Goal: Transaction & Acquisition: Complete application form

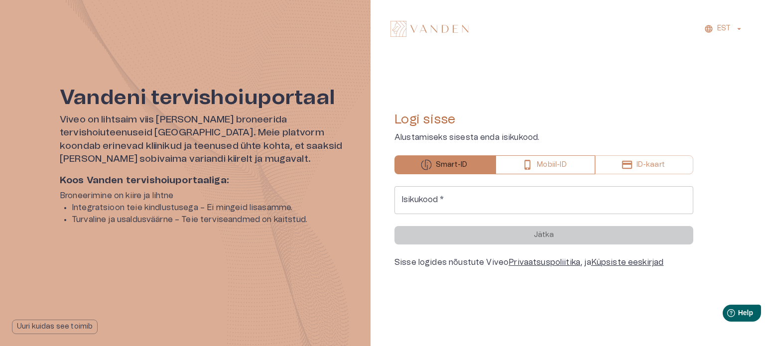
click at [562, 163] on p "Mobiil-ID" at bounding box center [551, 165] width 29 height 10
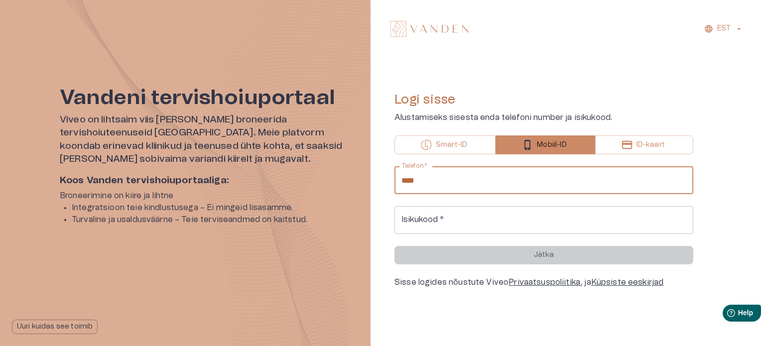
click at [510, 176] on input "****" at bounding box center [543, 180] width 299 height 28
type input "**********"
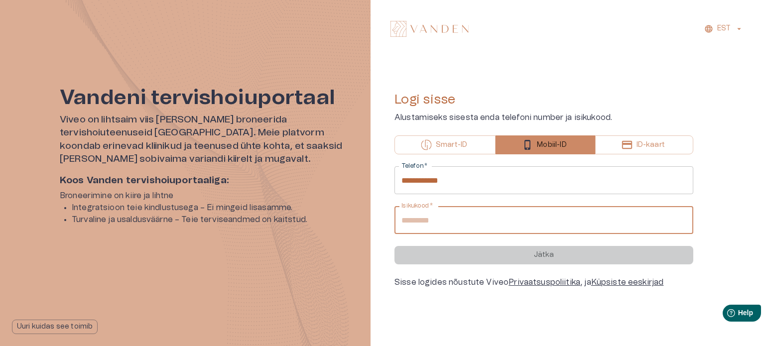
click at [514, 228] on input "Isikukood   *" at bounding box center [543, 220] width 299 height 28
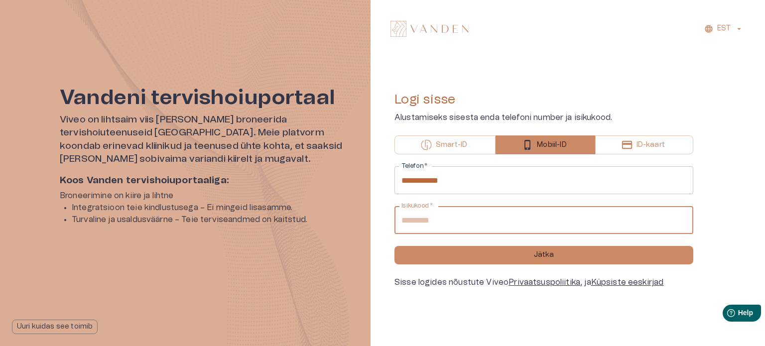
type input "**********"
click at [523, 260] on button "Jätka" at bounding box center [543, 255] width 299 height 18
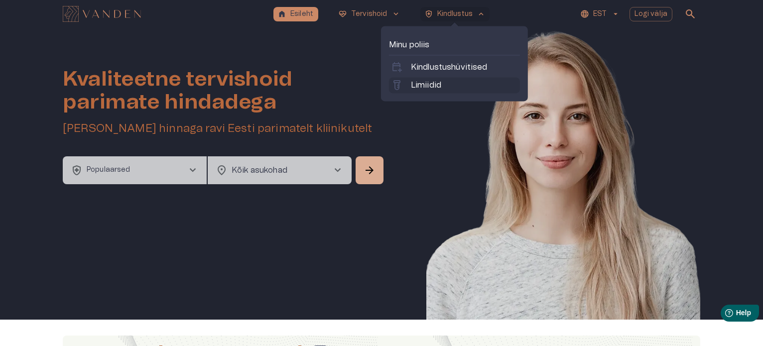
click at [430, 83] on p "Limiidid" at bounding box center [426, 85] width 30 height 12
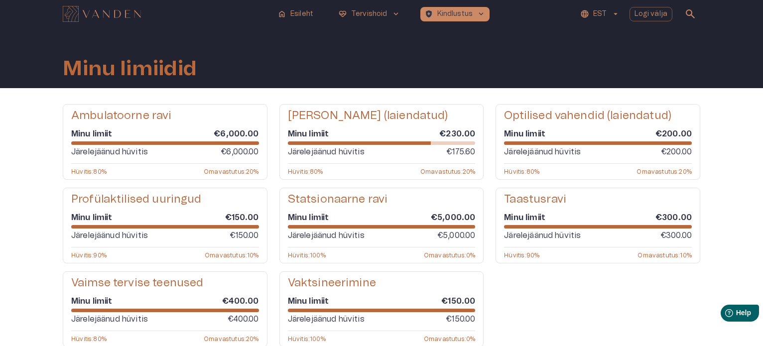
click at [135, 133] on div "Minu limiit €6,000.00" at bounding box center [165, 133] width 188 height 11
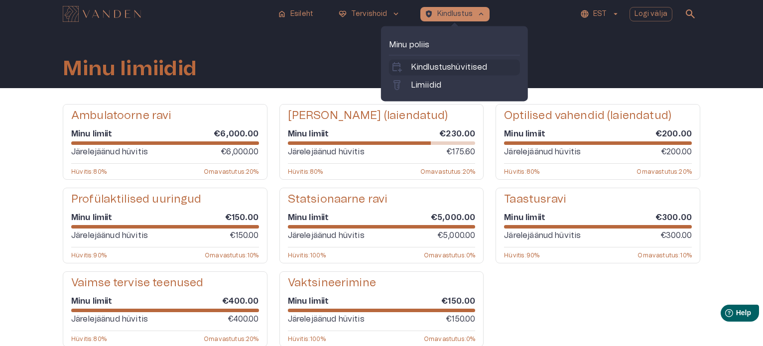
click at [444, 69] on p "Kindlustushüvitised" at bounding box center [449, 67] width 77 height 12
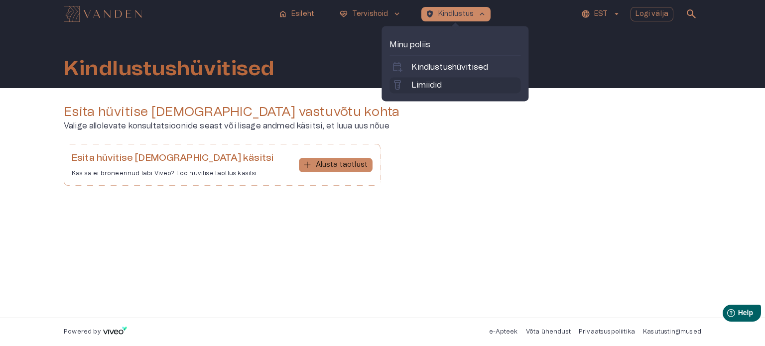
click at [434, 87] on p "Limiidid" at bounding box center [426, 85] width 30 height 12
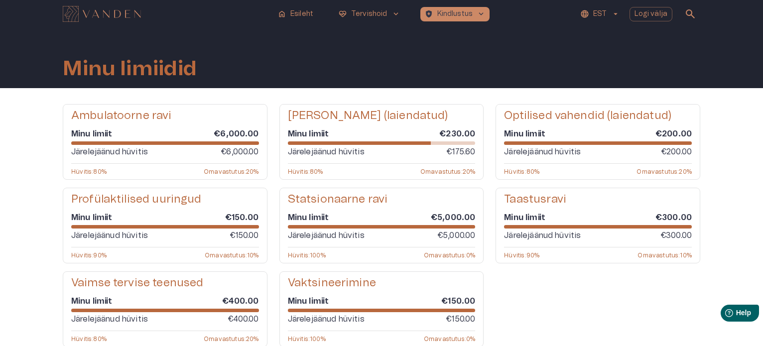
click at [400, 125] on div "Hambaravi (laiendatud) Minu limiit €230.00 Järelejäänud hüvitis €175.60 Hüvitis…" at bounding box center [381, 142] width 205 height 76
click at [413, 165] on div "Hambaravi (laiendatud) Minu limiit €230.00 Järelejäänud hüvitis €175.60 Hüvitis…" at bounding box center [381, 142] width 205 height 76
click at [430, 23] on div "home Esileht [MEDICAL_DATA]_heart Tervishoid keyboard_arrow_down health_and_saf…" at bounding box center [381, 14] width 637 height 20
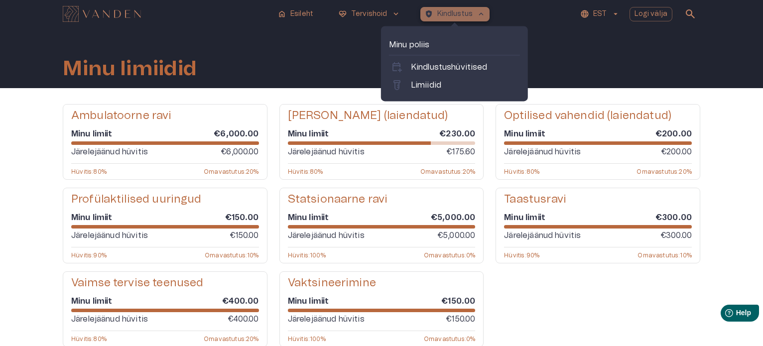
click at [441, 17] on p "Kindlustus" at bounding box center [455, 14] width 36 height 10
click at [422, 49] on p "Minu poliis" at bounding box center [454, 45] width 131 height 12
click at [410, 49] on p "Minu poliis" at bounding box center [454, 45] width 131 height 12
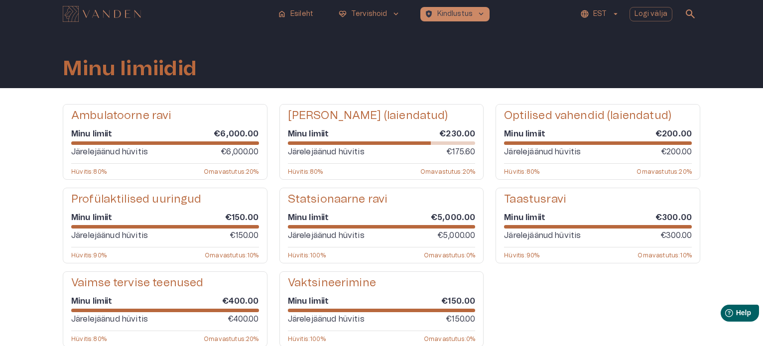
click at [26, 160] on div "Ambulatoorne ravi Minu limiit €6,000.00 Järelejäänud hüvitis €6,000.00 Hüvitis …" at bounding box center [381, 233] width 763 height 291
click at [307, 10] on p "Esileht" at bounding box center [301, 14] width 23 height 10
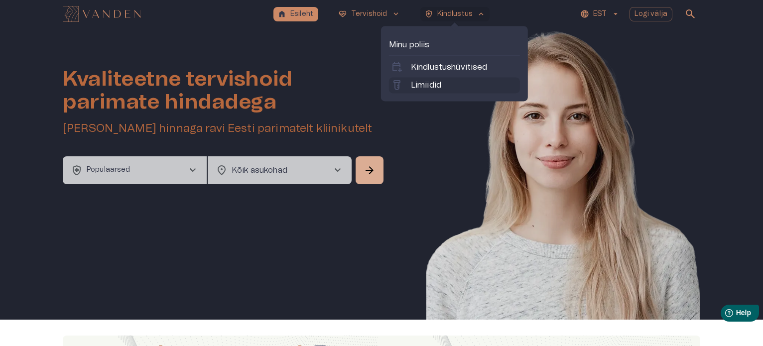
click at [433, 81] on p "Limiidid" at bounding box center [426, 85] width 30 height 12
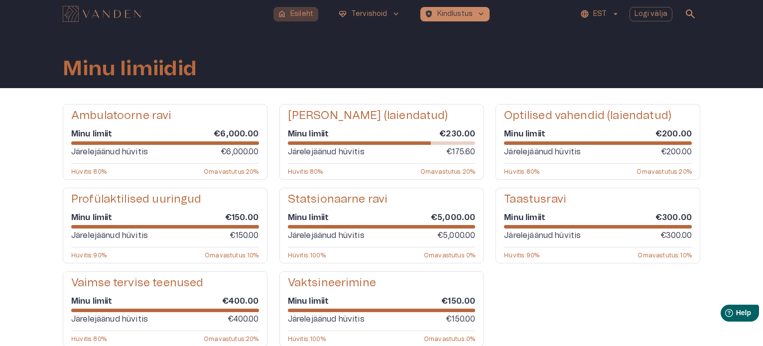
click at [300, 11] on p "Esileht" at bounding box center [301, 14] width 23 height 10
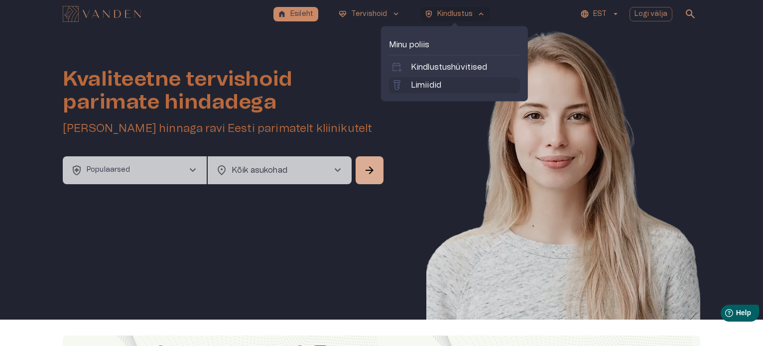
click at [426, 87] on p "Limiidid" at bounding box center [426, 85] width 30 height 12
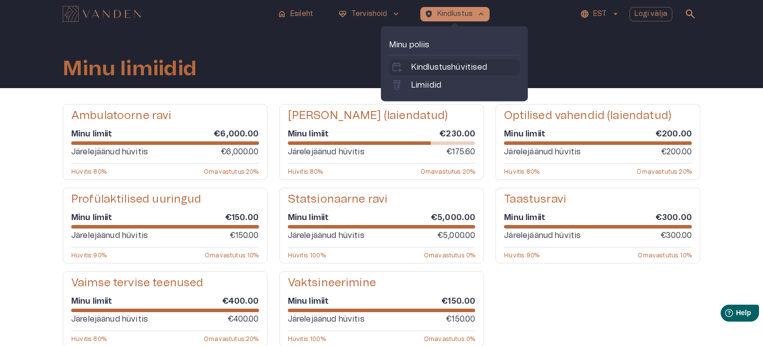
click at [444, 63] on p "Kindlustushüvitised" at bounding box center [449, 67] width 77 height 12
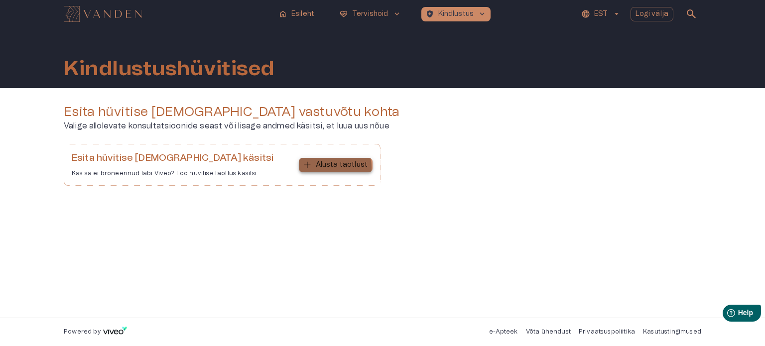
click at [331, 167] on p "Alusta taotlust" at bounding box center [342, 165] width 52 height 10
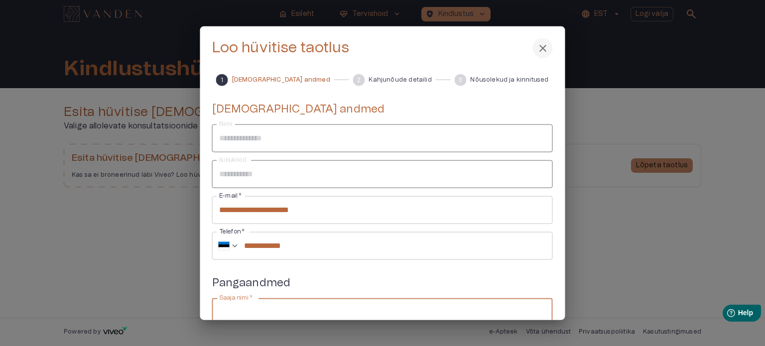
click at [463, 313] on input "Saaja nimi   *" at bounding box center [382, 312] width 341 height 28
type input "**********"
click at [565, 189] on div at bounding box center [382, 173] width 765 height 346
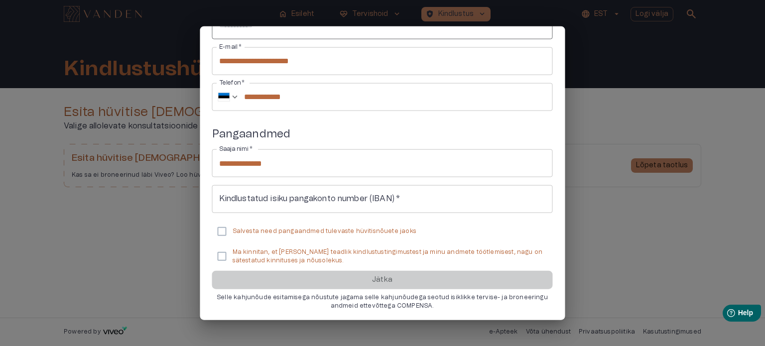
scroll to position [150, 0]
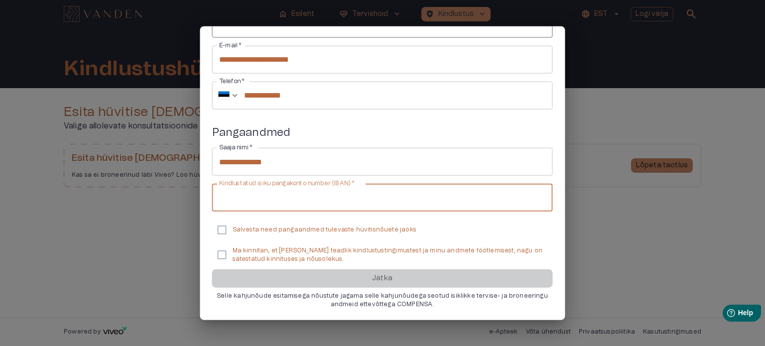
click at [422, 195] on input "Kindlustatud isiku pangakonto number (IBAN)   *" at bounding box center [382, 198] width 341 height 28
type input "**********"
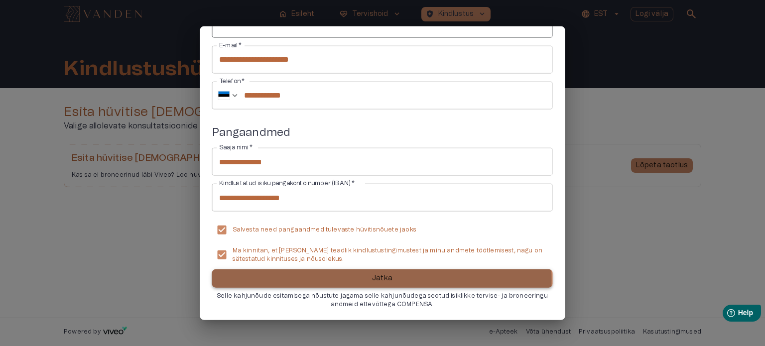
click at [375, 279] on p "Jätka" at bounding box center [382, 278] width 20 height 10
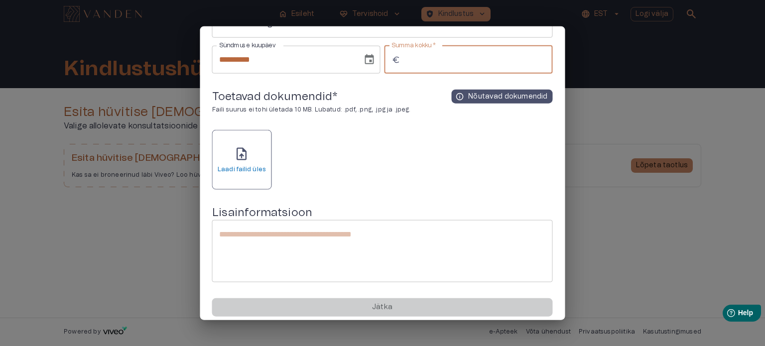
click at [406, 55] on input "Summa kokku   *" at bounding box center [478, 59] width 148 height 28
type input "***"
click at [460, 97] on span "info" at bounding box center [459, 96] width 9 height 9
click at [242, 153] on span "upload_file" at bounding box center [241, 153] width 15 height 15
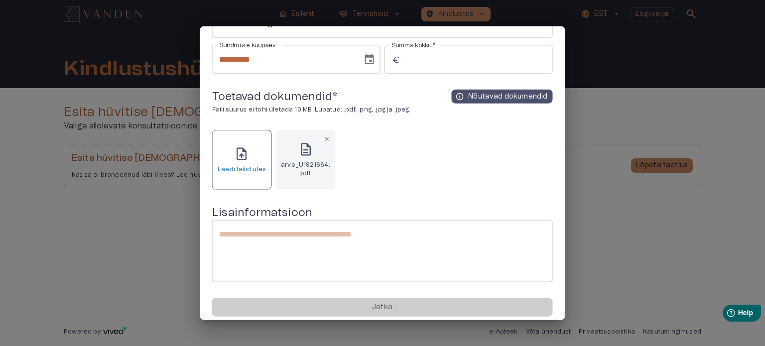
click at [509, 175] on div "upload_file Laadi failid üles close description arve_U1921664.pdf" at bounding box center [382, 160] width 341 height 60
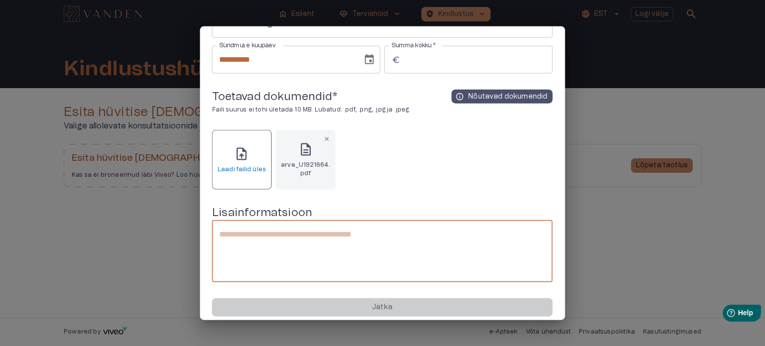
click at [421, 235] on textarea at bounding box center [382, 252] width 327 height 46
type textarea "**********"
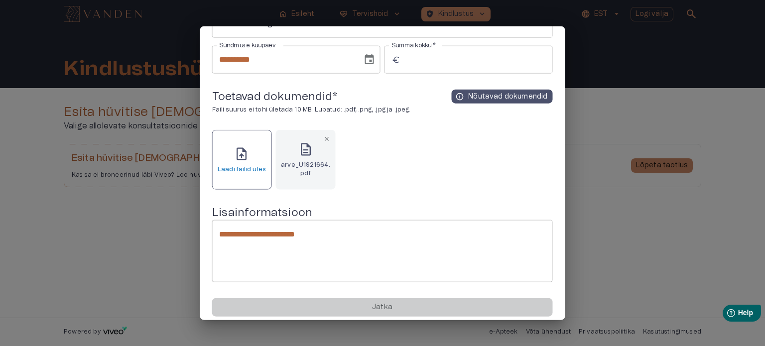
click at [371, 308] on div "Jätka Selle kahjunõude esitamisega nõustute jagama selle kahjunõudega seotud is…" at bounding box center [382, 317] width 341 height 39
click at [397, 273] on textarea "**********" at bounding box center [381, 252] width 325 height 46
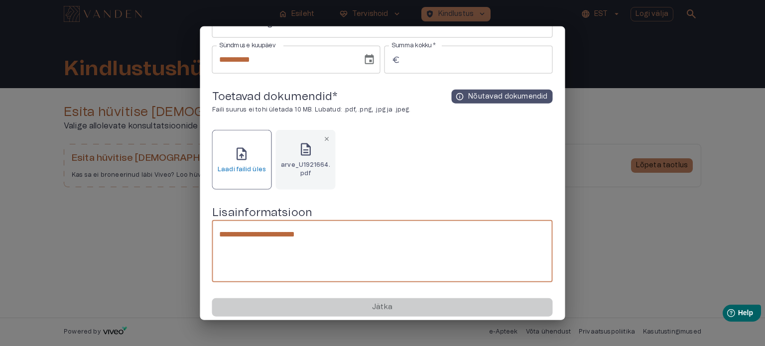
click at [410, 161] on div "upload_file Laadi failid üles close description arve_U1921664.pdf" at bounding box center [382, 160] width 341 height 60
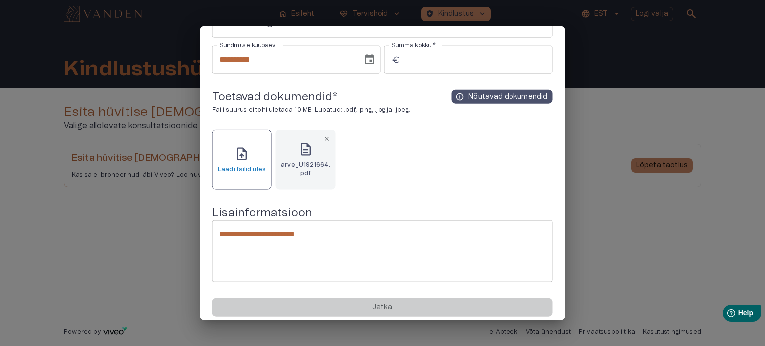
click at [444, 143] on div "upload_file Laadi failid üles close description arve_U1921664.pdf" at bounding box center [382, 160] width 341 height 60
click at [426, 314] on div "Jätka Selle kahjunõude esitamisega nõustute jagama selle kahjunõudega seotud is…" at bounding box center [382, 317] width 341 height 39
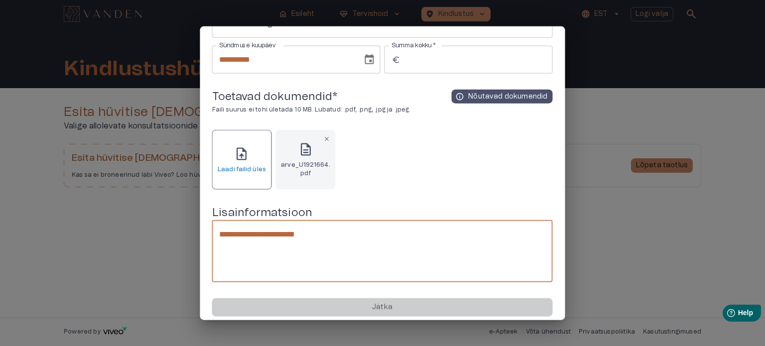
click at [396, 253] on textarea "**********" at bounding box center [381, 252] width 325 height 46
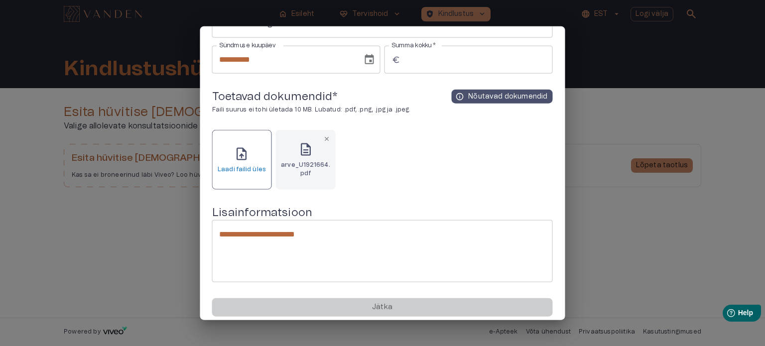
click at [333, 302] on div "Jätka Selle kahjunõude esitamisega nõustute jagama selle kahjunõudega seotud is…" at bounding box center [382, 317] width 341 height 39
click at [307, 175] on h6 "arve_U1921664.pdf" at bounding box center [306, 169] width 52 height 17
click at [374, 303] on div "Jätka Selle kahjunõude esitamisega nõustute jagama selle kahjunõudega seotud is…" at bounding box center [382, 317] width 341 height 39
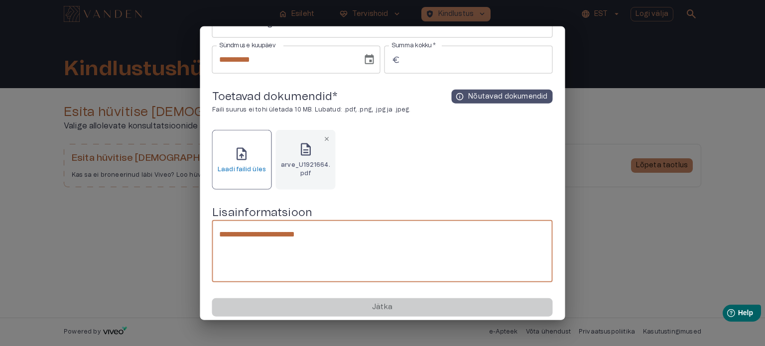
click at [327, 249] on textarea "**********" at bounding box center [381, 252] width 325 height 46
click at [390, 124] on div "Toetavad dokumendid * Faili suurus ei tohi ületada 10 MB. Lubatud: .pdf, .png, …" at bounding box center [382, 139] width 341 height 100
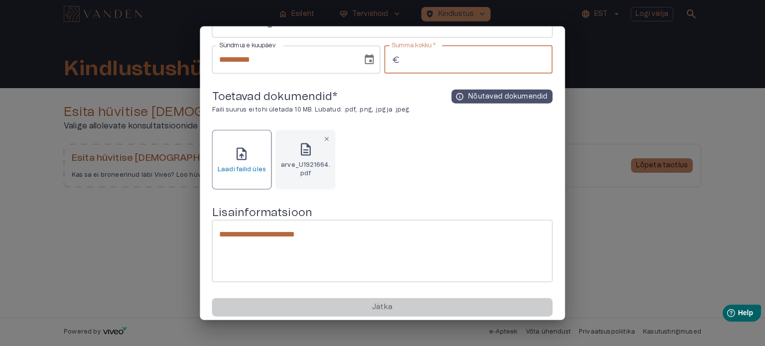
click at [486, 58] on input "***" at bounding box center [478, 59] width 148 height 28
type input "******"
click at [564, 185] on div "**********" at bounding box center [382, 173] width 365 height 294
click at [562, 191] on div "**********" at bounding box center [382, 173] width 364 height 294
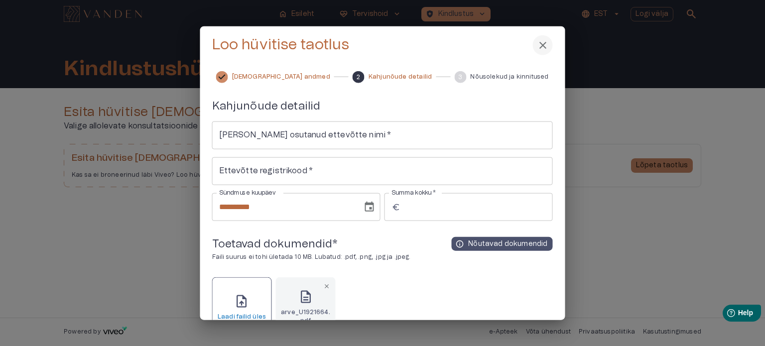
scroll to position [0, 0]
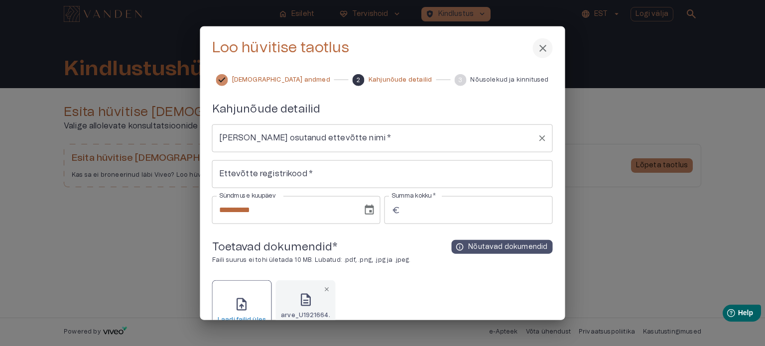
click at [260, 133] on input "[PERSON_NAME] osutanud ettevõtte nimi   *" at bounding box center [375, 137] width 317 height 19
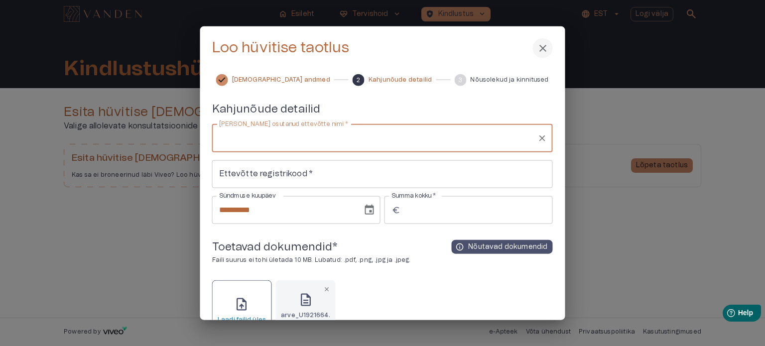
paste input "**********"
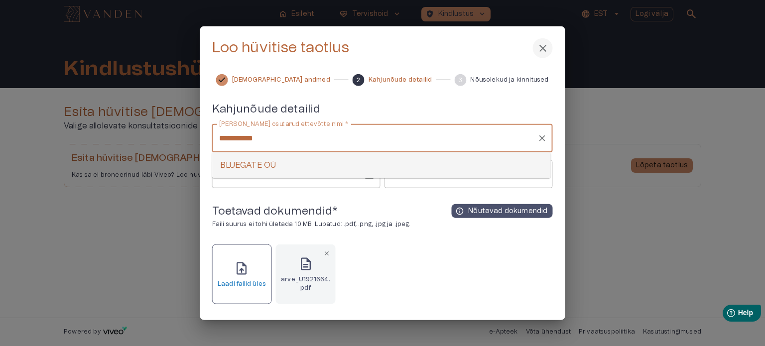
click at [272, 163] on li "BLUEGATE OÜ" at bounding box center [381, 165] width 339 height 18
type input "**********"
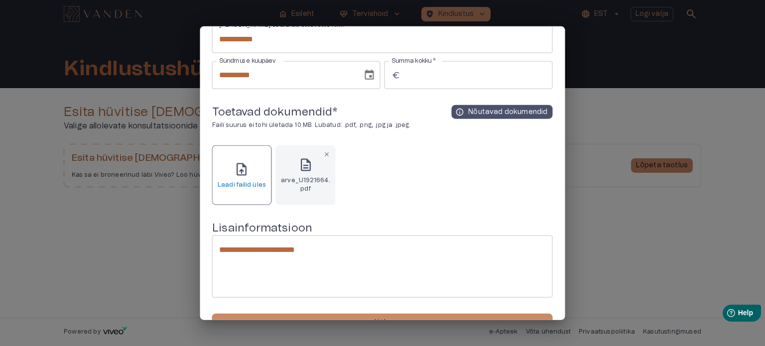
scroll to position [143, 0]
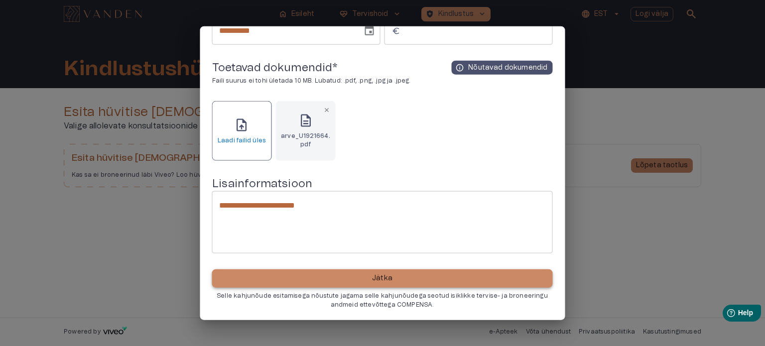
click at [485, 276] on button "Jätka" at bounding box center [382, 278] width 341 height 18
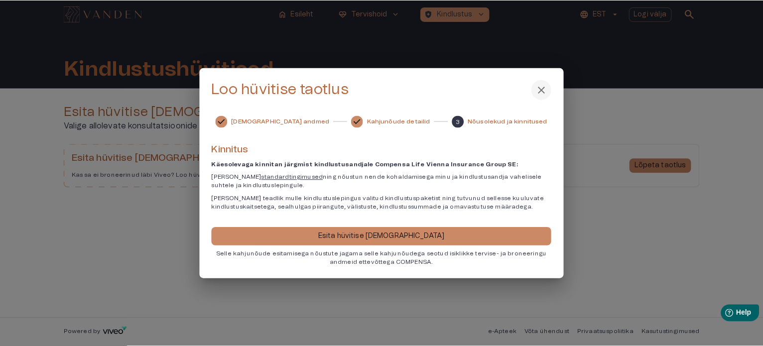
scroll to position [0, 0]
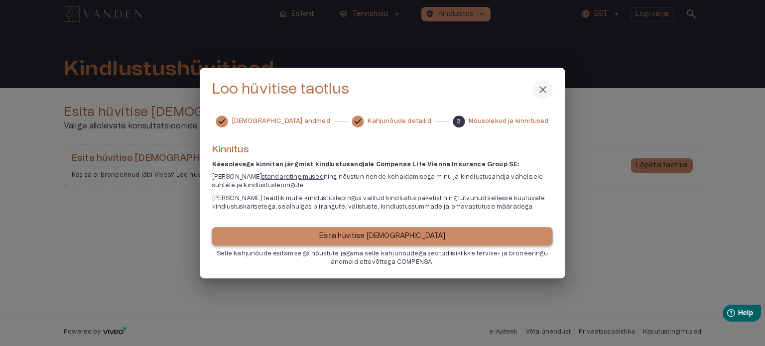
click at [422, 238] on button "Esita hüvitise [DEMOGRAPHIC_DATA]" at bounding box center [382, 236] width 341 height 18
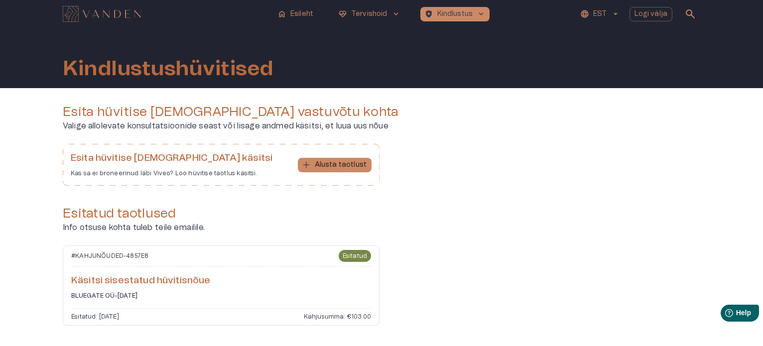
click at [510, 229] on p "Info otsuse kohta tuleb teile emailile." at bounding box center [381, 228] width 637 height 12
click at [383, 11] on p "Tervishoid" at bounding box center [369, 14] width 36 height 10
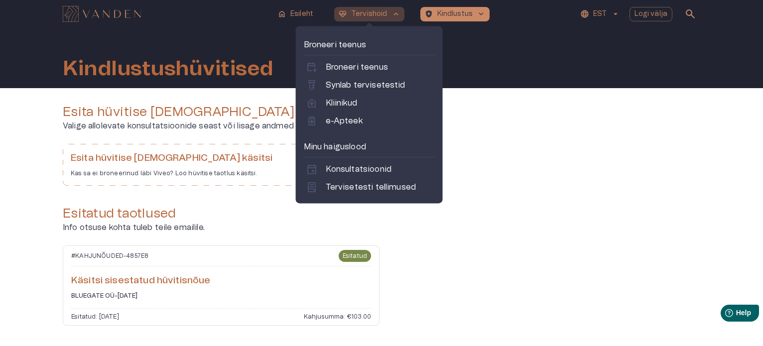
click at [391, 13] on span "keyboard_arrow_up" at bounding box center [395, 13] width 9 height 9
click at [362, 69] on p "Broneeri teenus" at bounding box center [357, 67] width 62 height 12
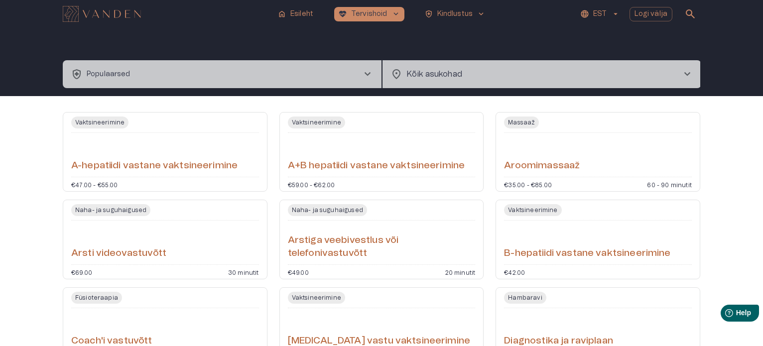
click at [370, 76] on span "chevron_right" at bounding box center [368, 74] width 12 height 12
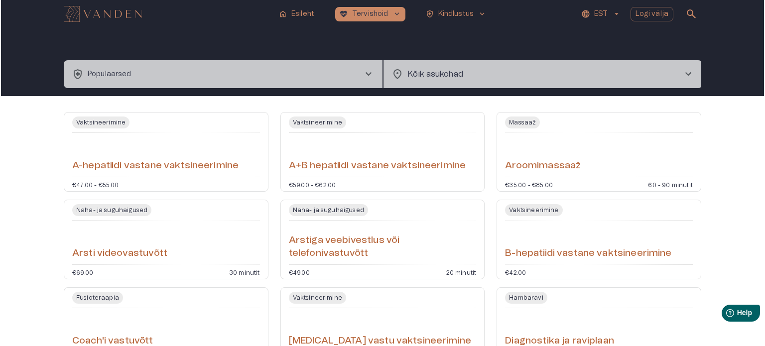
scroll to position [28, 0]
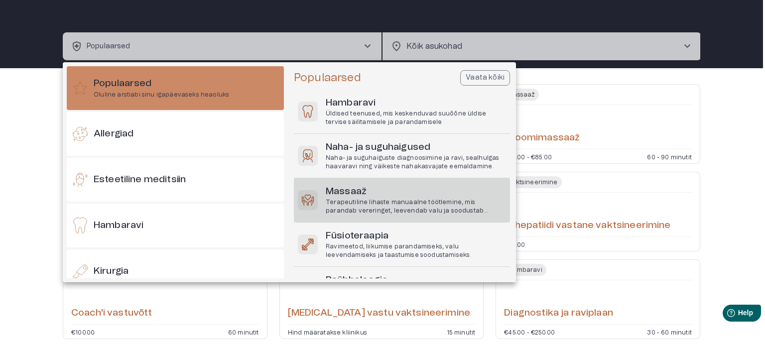
click at [377, 185] on h6 "Massaaž" at bounding box center [416, 191] width 180 height 13
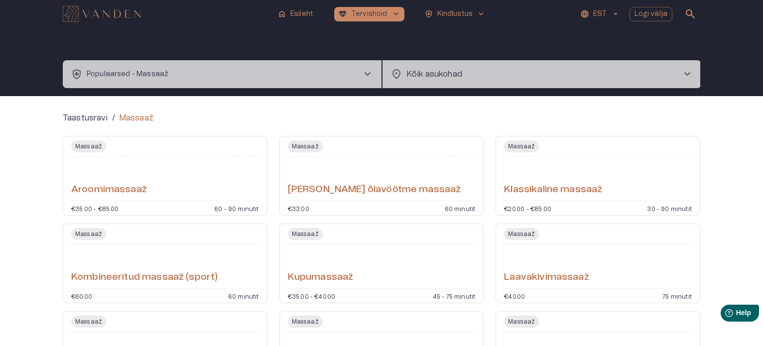
click at [27, 183] on div "Taastusravi / Massaaž Massaaž Aroomimassaaž €35.00 - €85.00 60 - 90 minutit Mas…" at bounding box center [381, 347] width 763 height 502
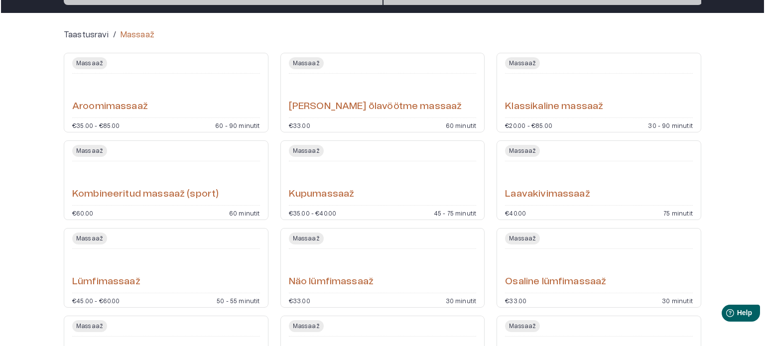
scroll to position [81, 0]
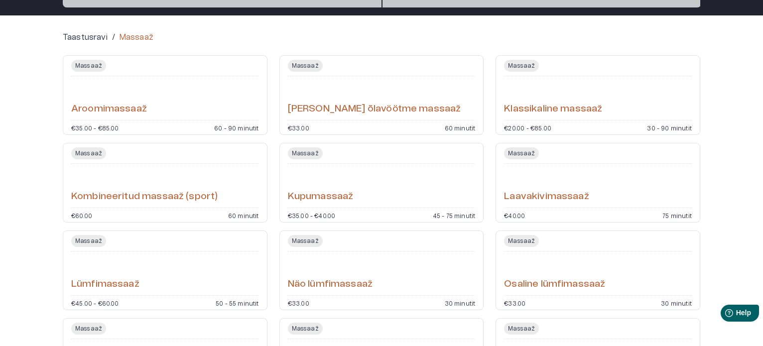
click at [554, 84] on div "Klassikaline massaaž" at bounding box center [598, 98] width 188 height 36
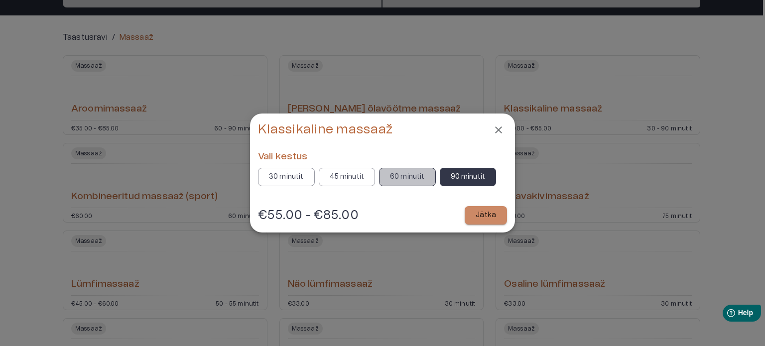
click at [382, 182] on button "60 minutit" at bounding box center [407, 177] width 57 height 18
click at [494, 223] on button "Jätka" at bounding box center [486, 215] width 42 height 18
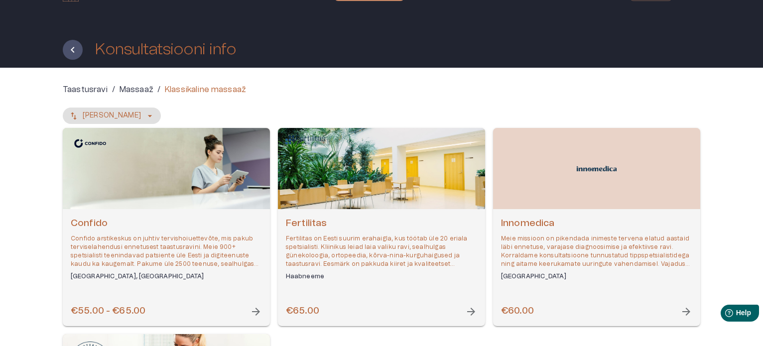
scroll to position [20, 0]
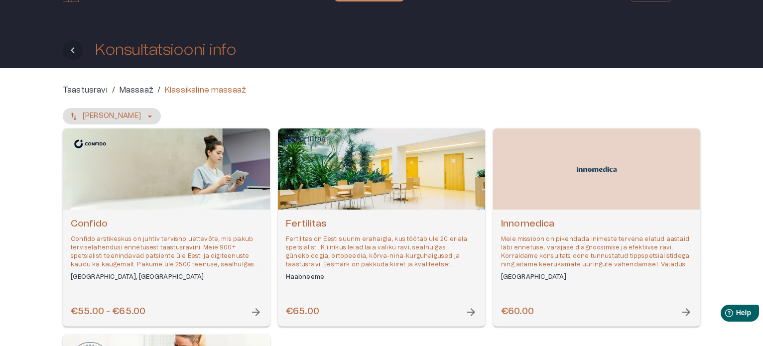
click at [68, 49] on icon "Tagasi" at bounding box center [73, 50] width 12 height 12
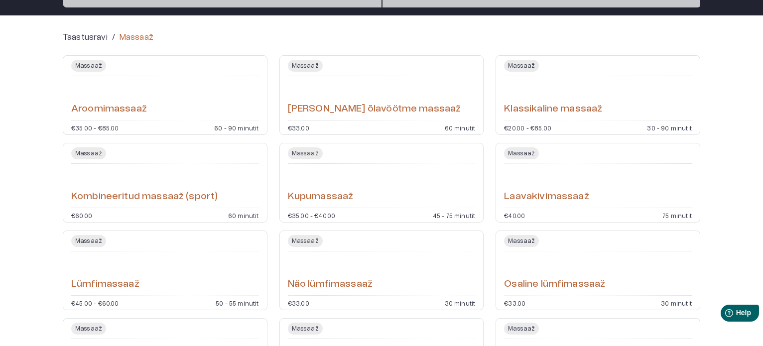
click at [13, 71] on div "Taastusravi / Massaaž Massaaž Aroomimassaaž €35.00 - €85.00 60 - 90 minutit Mas…" at bounding box center [381, 266] width 763 height 502
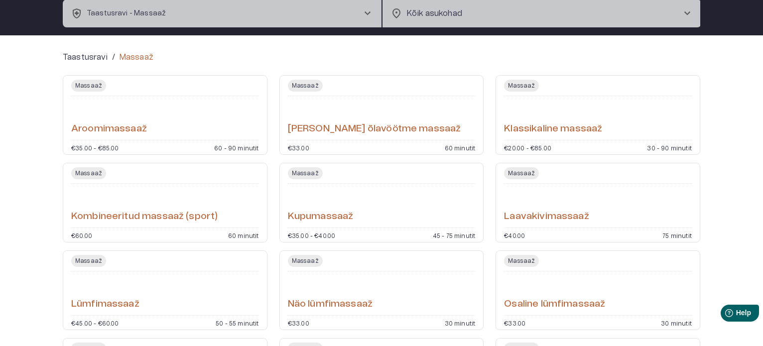
scroll to position [0, 0]
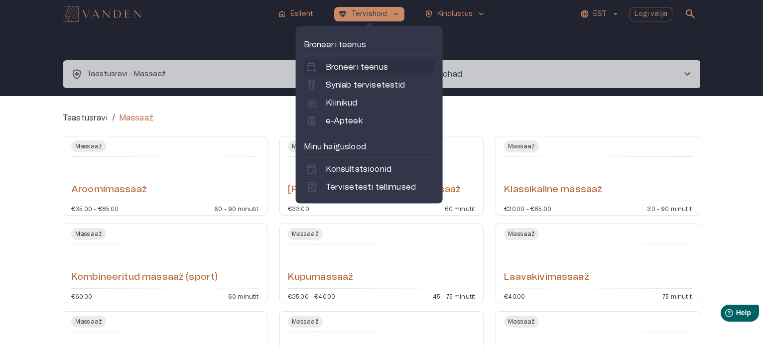
click at [363, 73] on p "Broneeri teenus" at bounding box center [357, 67] width 62 height 12
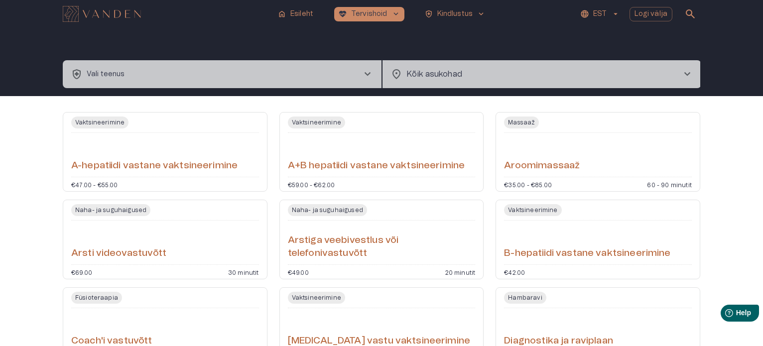
click at [312, 76] on button "health_and_safety Vali teenus chevron_right" at bounding box center [222, 74] width 319 height 28
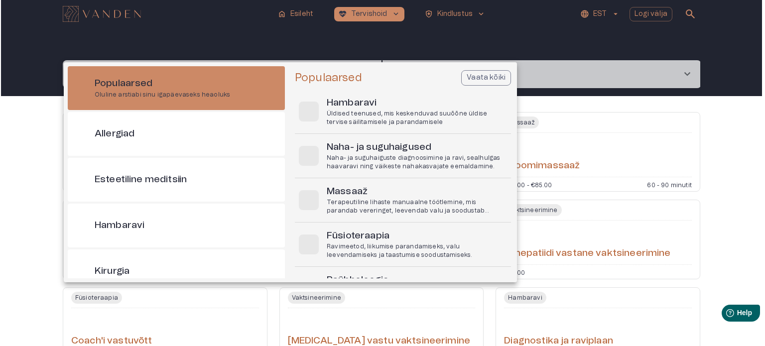
scroll to position [28, 0]
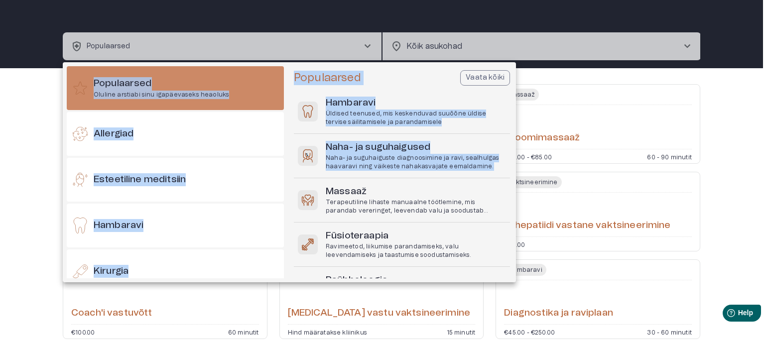
drag, startPoint x: 512, startPoint y: 167, endPoint x: 518, endPoint y: 217, distance: 49.7
click at [518, 217] on div "Populaarsed Oluline arstiabi sinu igapäevaseks heaoluks Allergiad Esteetiline m…" at bounding box center [382, 173] width 765 height 346
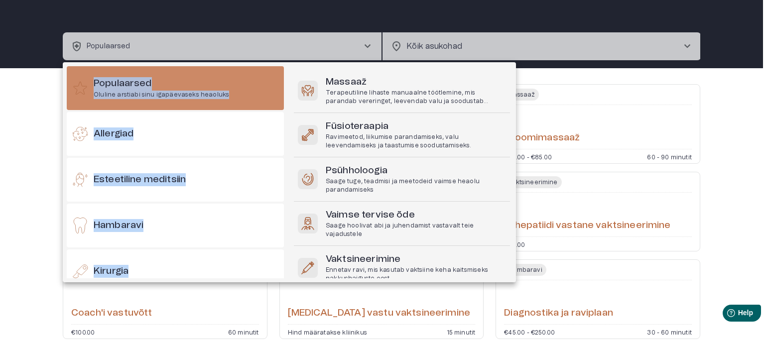
scroll to position [124, 0]
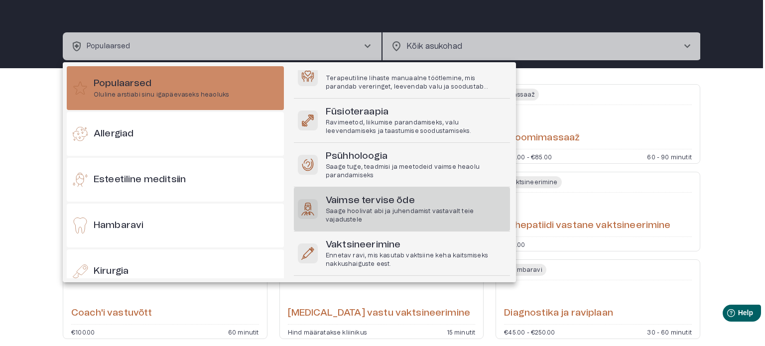
click at [395, 207] on h6 "Vaimse tervise õde" at bounding box center [416, 200] width 180 height 13
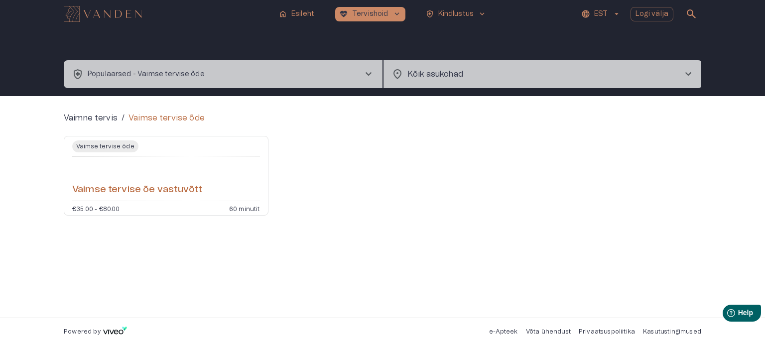
click at [190, 170] on div "Vaimse tervise õe vastuvõtt" at bounding box center [166, 179] width 188 height 36
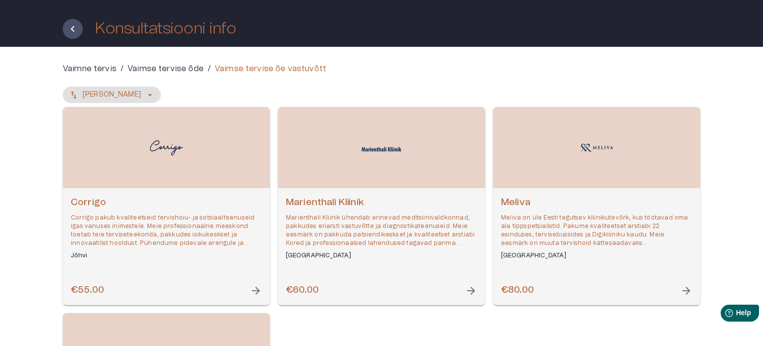
scroll to position [40, 0]
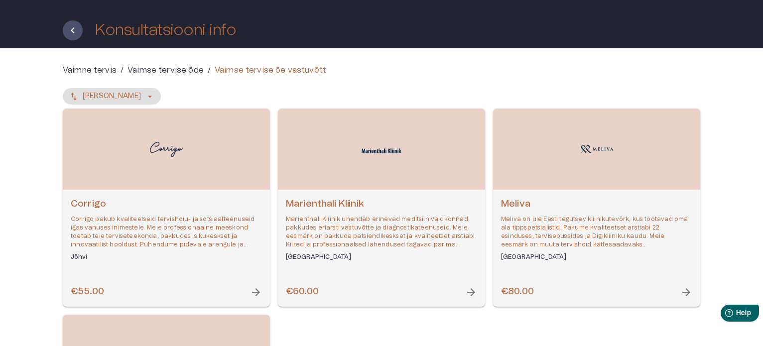
click at [338, 210] on h6 "Marienthali Kliinik" at bounding box center [381, 204] width 191 height 13
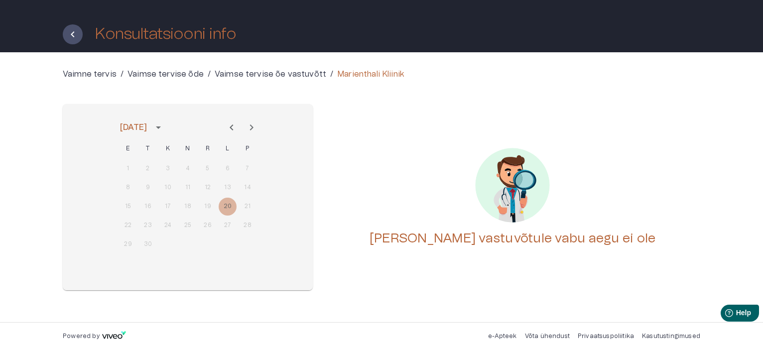
scroll to position [40, 0]
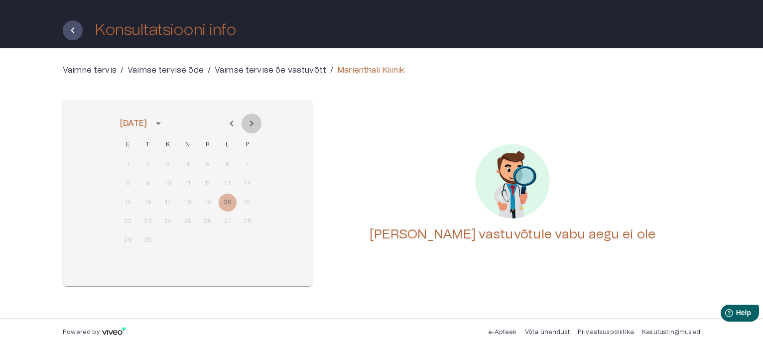
click at [253, 122] on icon "Next month" at bounding box center [251, 124] width 12 height 12
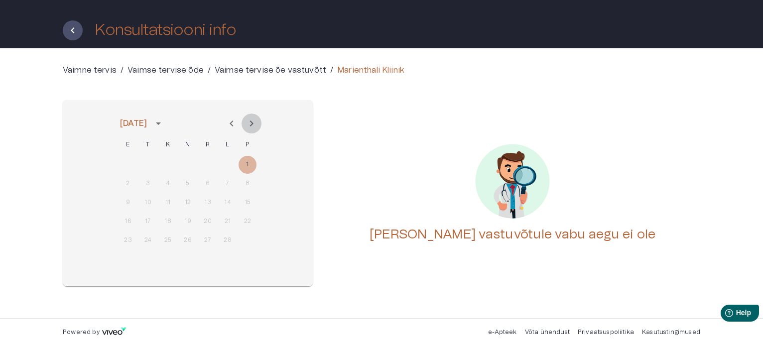
click at [253, 122] on icon "Next month" at bounding box center [251, 124] width 12 height 12
click at [71, 31] on icon "Tagasi" at bounding box center [73, 30] width 12 height 12
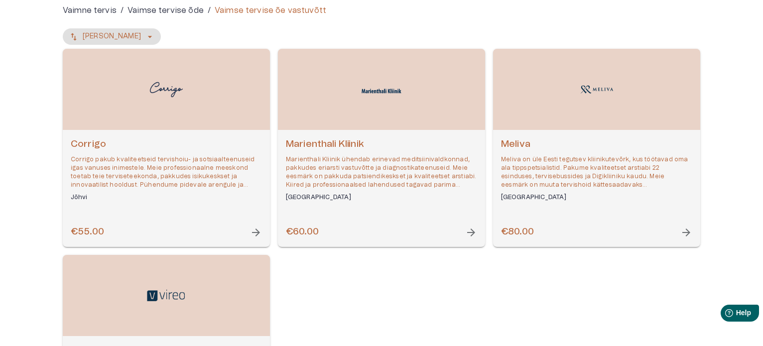
click at [534, 141] on h6 "Meliva" at bounding box center [596, 144] width 191 height 13
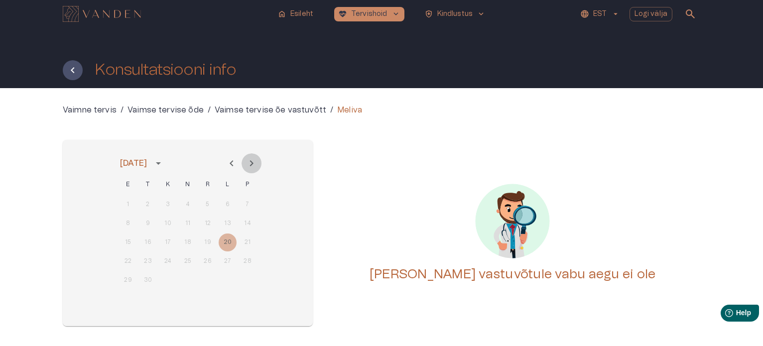
click at [255, 162] on icon "Next month" at bounding box center [251, 163] width 12 height 12
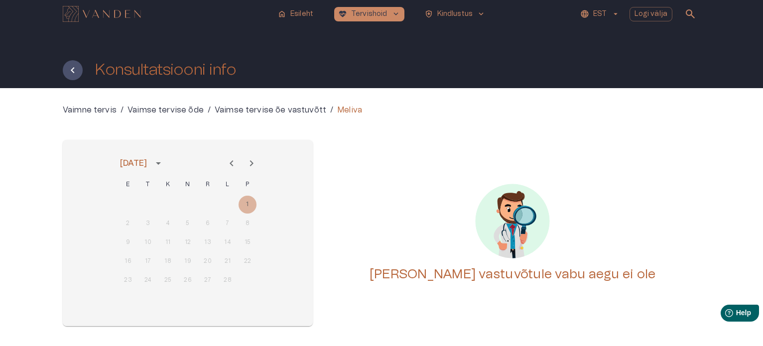
click at [255, 162] on icon "Next month" at bounding box center [251, 163] width 12 height 12
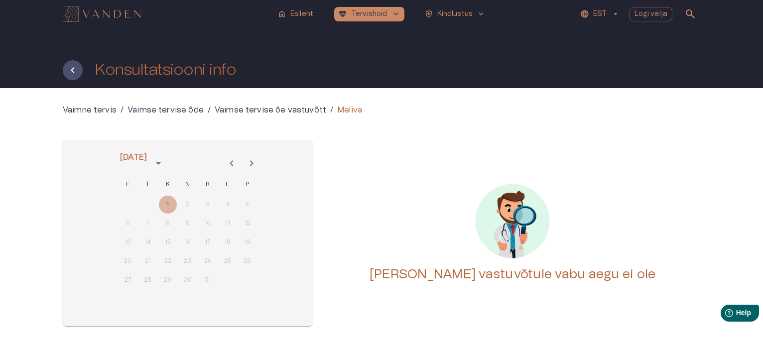
click at [255, 162] on icon "Next month" at bounding box center [251, 163] width 12 height 12
